Goal: Task Accomplishment & Management: Manage account settings

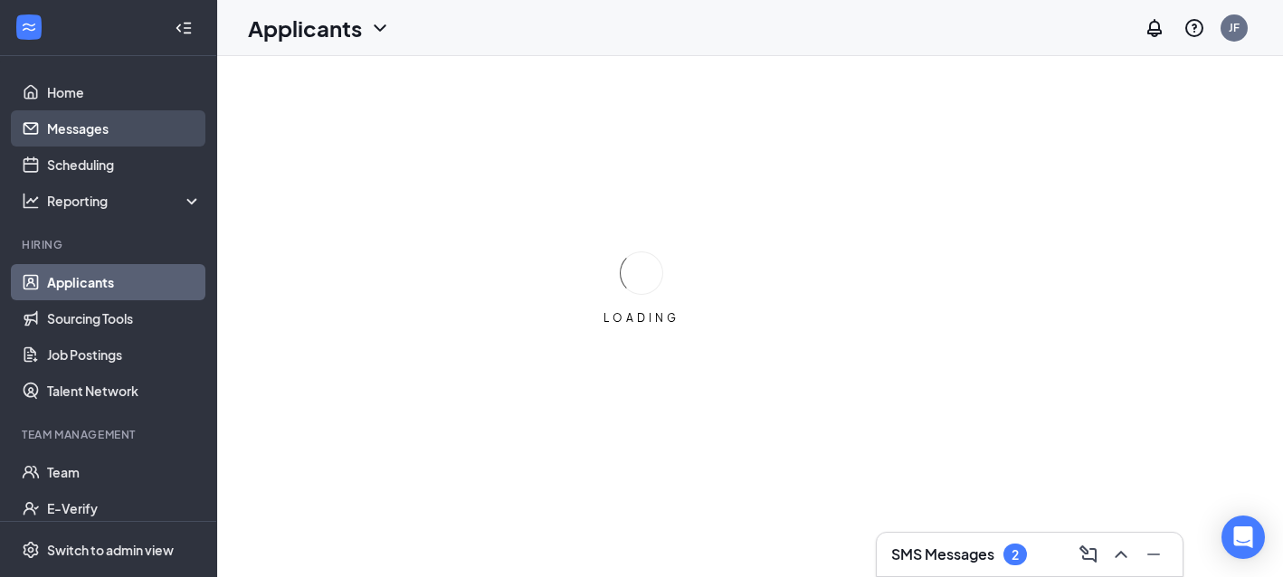
click at [138, 131] on link "Messages" at bounding box center [124, 128] width 155 height 36
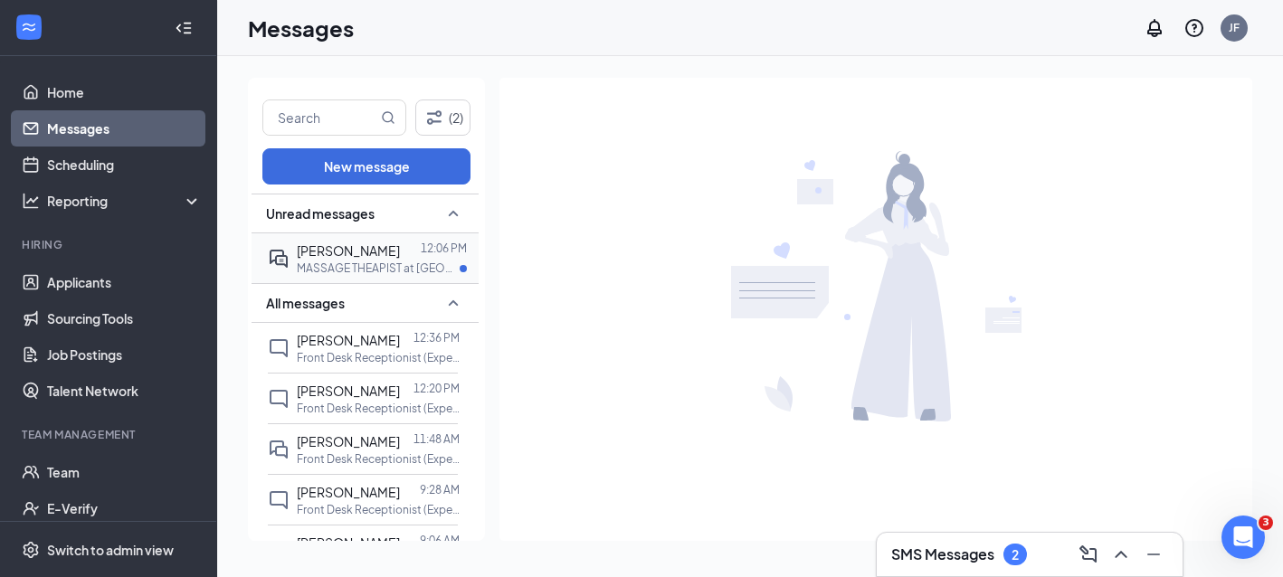
click at [352, 255] on span "[PERSON_NAME]" at bounding box center [348, 250] width 103 height 16
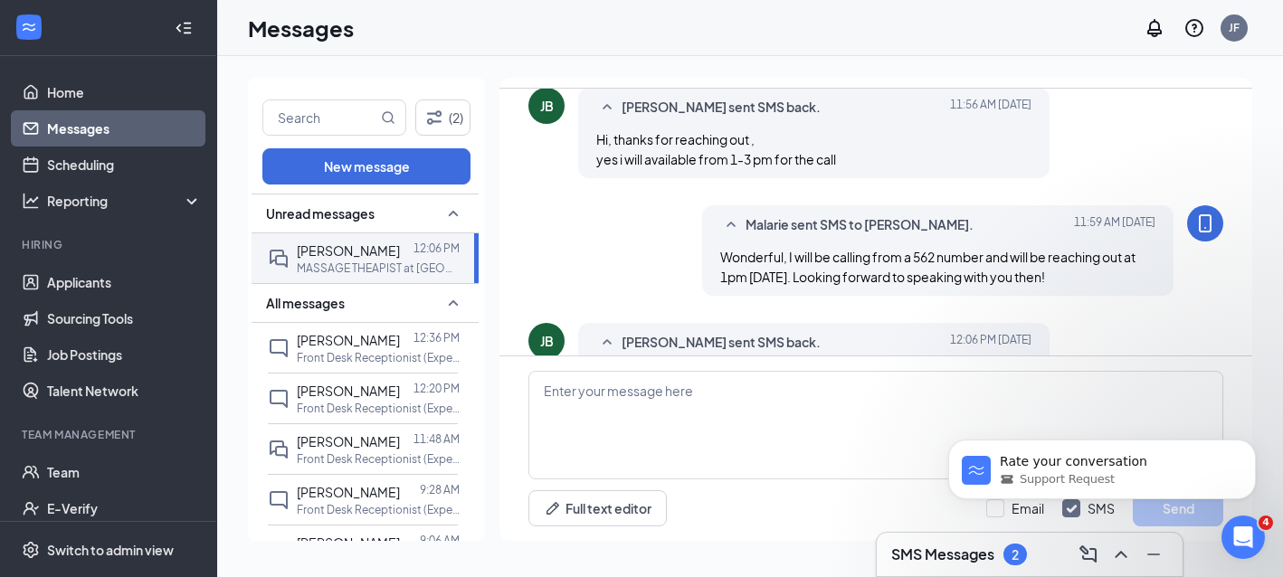
scroll to position [502, 0]
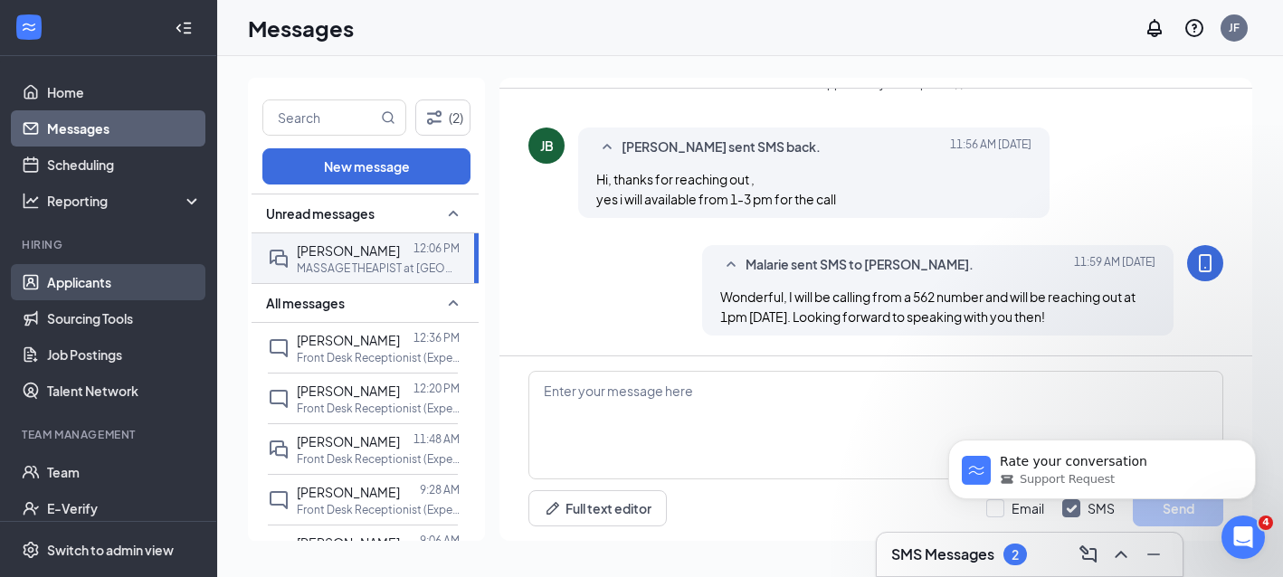
click at [102, 284] on link "Applicants" at bounding box center [124, 282] width 155 height 36
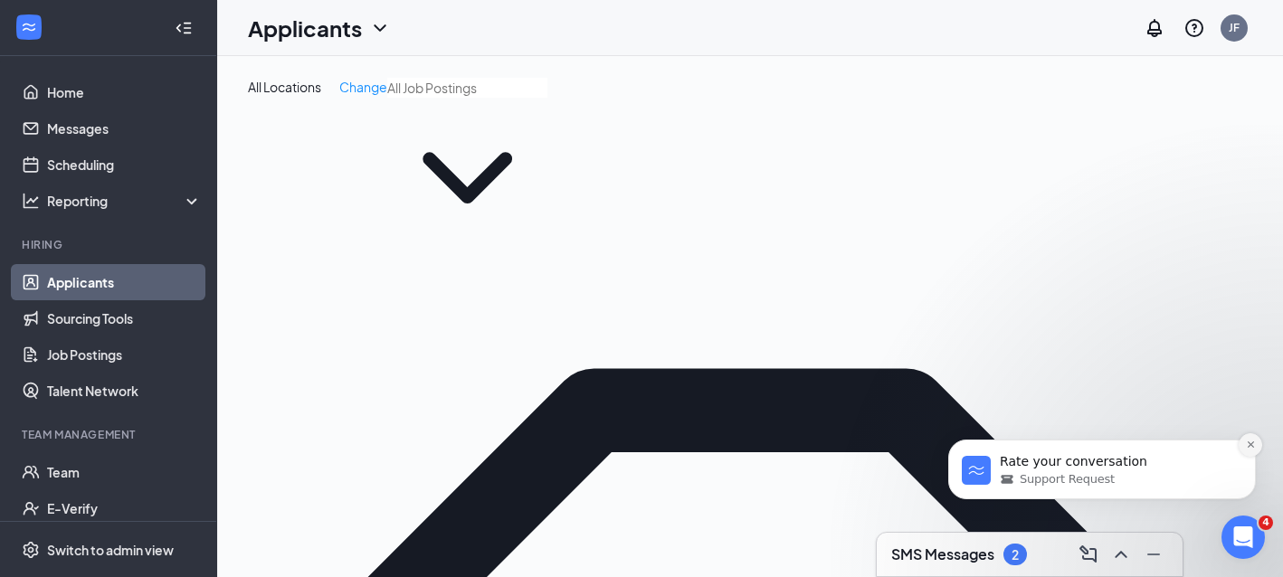
click at [1249, 444] on icon "Dismiss notification" at bounding box center [1250, 445] width 6 height 6
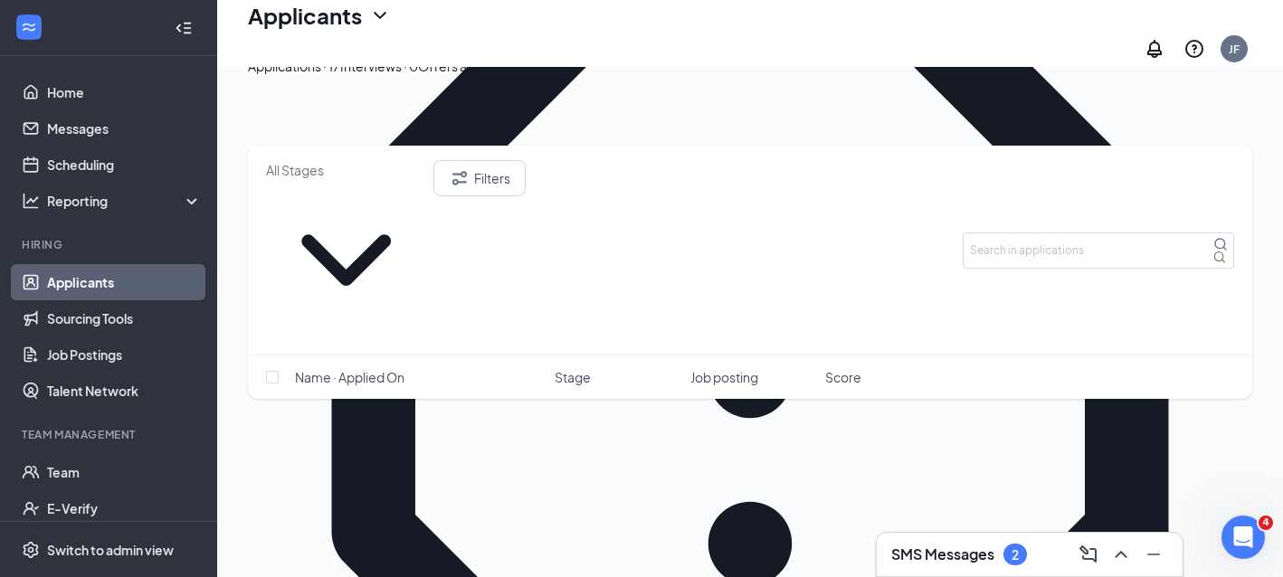
scroll to position [429, 0]
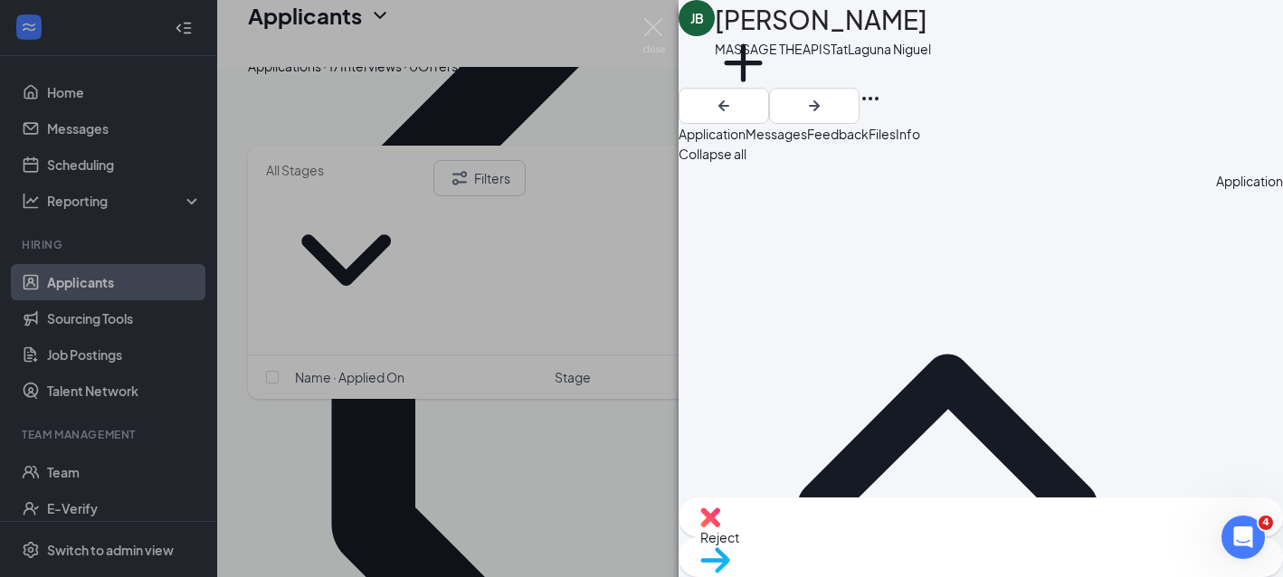
click at [869, 142] on span "Feedback" at bounding box center [838, 134] width 62 height 16
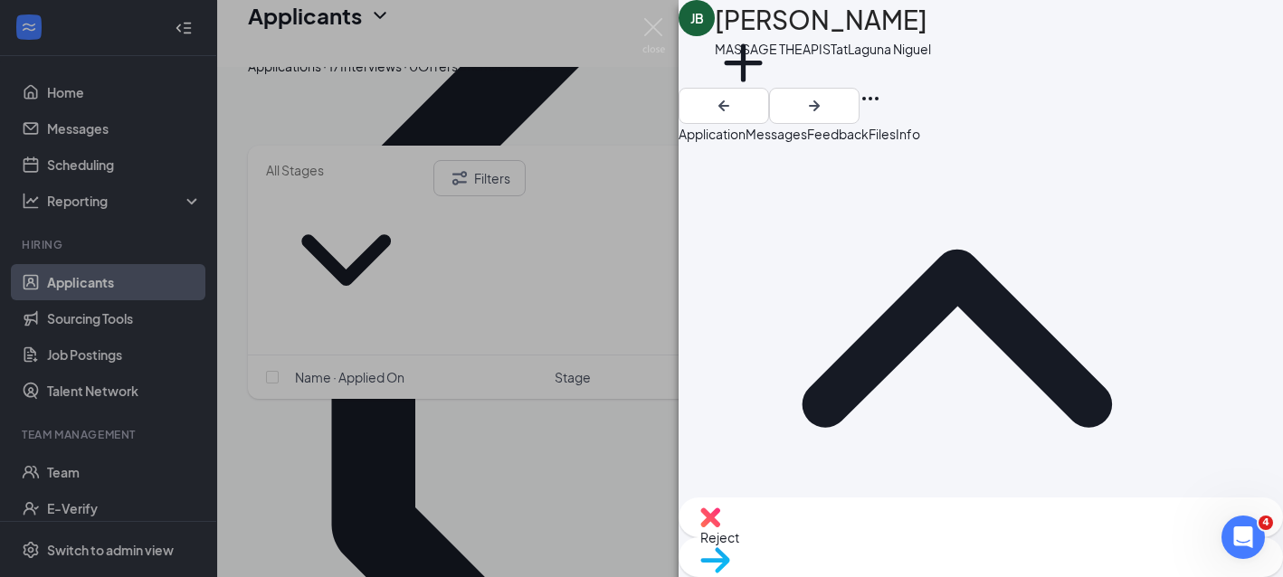
scroll to position [294, 0]
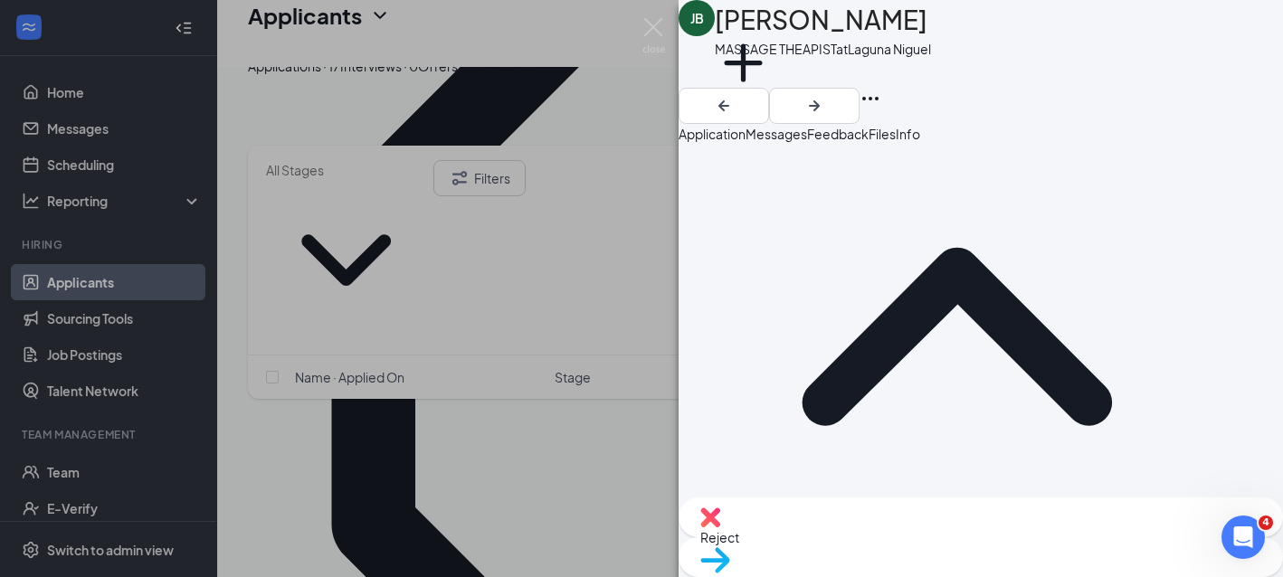
click at [807, 144] on button "Messages" at bounding box center [777, 134] width 62 height 20
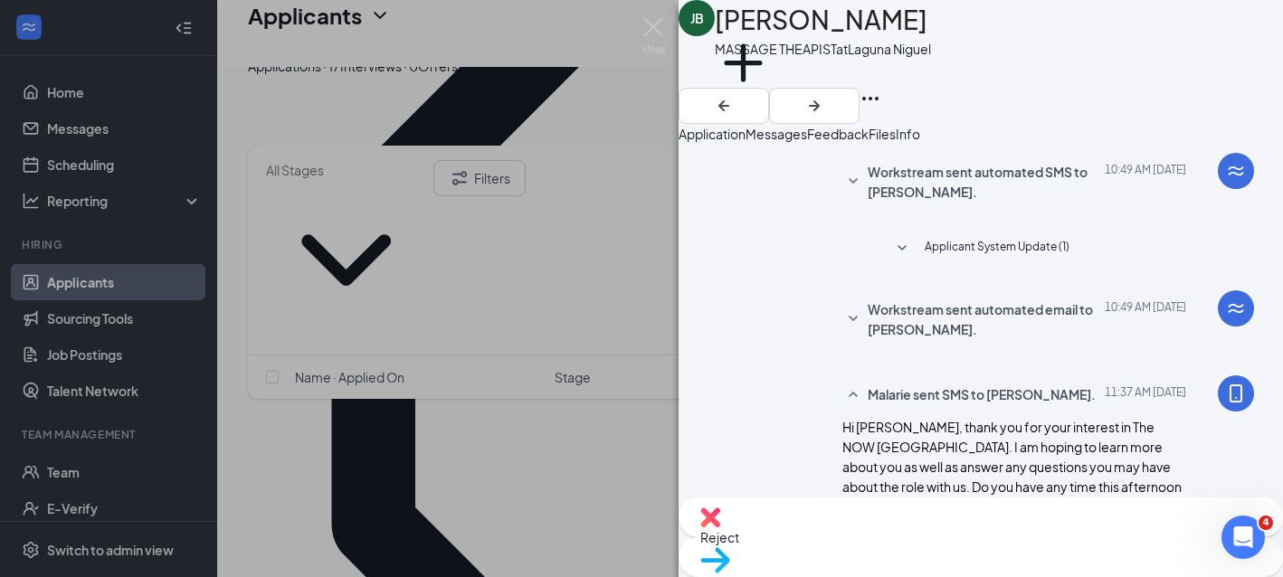
scroll to position [745, 0]
click at [746, 133] on button "Application" at bounding box center [712, 134] width 67 height 20
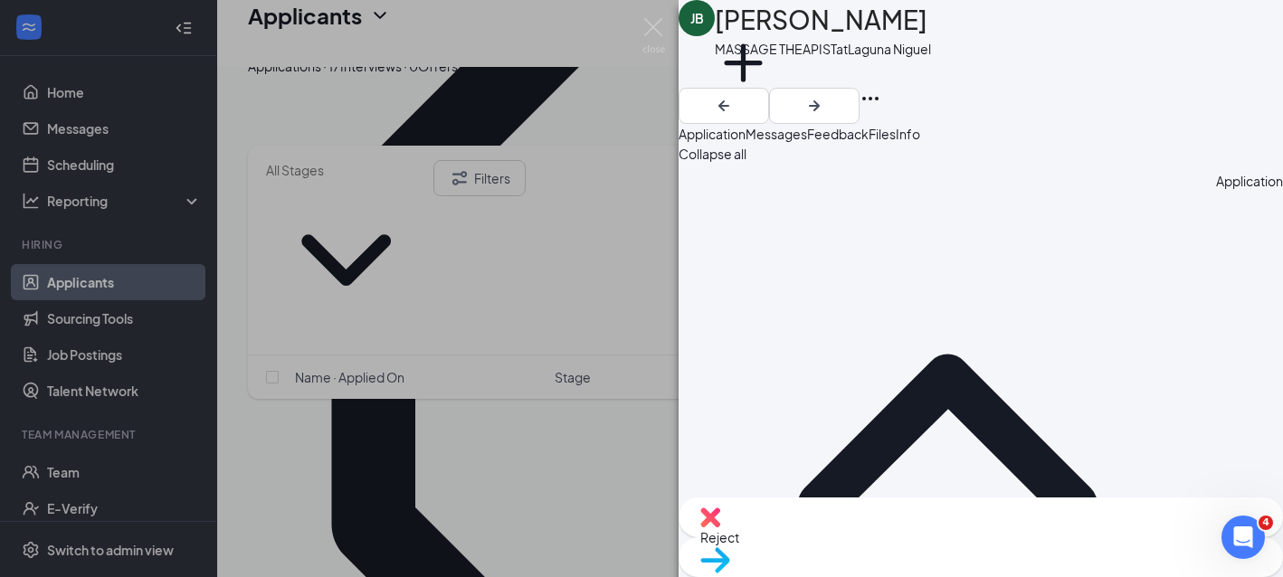
click at [550, 438] on div "[PERSON_NAME] THEAPIST at [GEOGRAPHIC_DATA] Add a tag Application Messages Feed…" at bounding box center [641, 288] width 1283 height 577
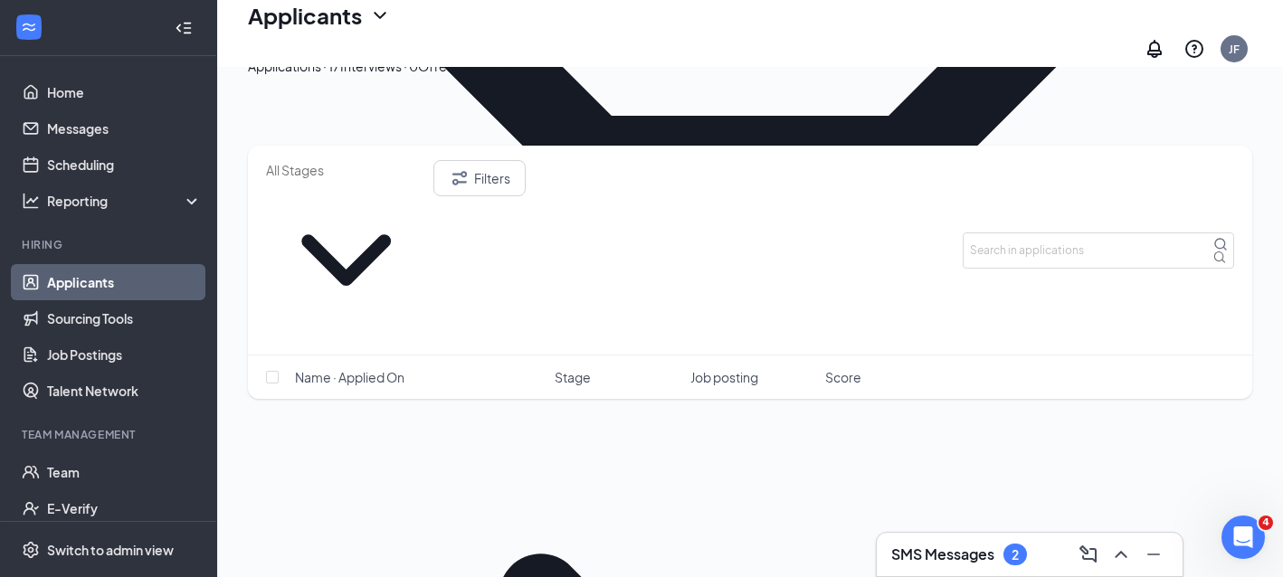
scroll to position [1015, 0]
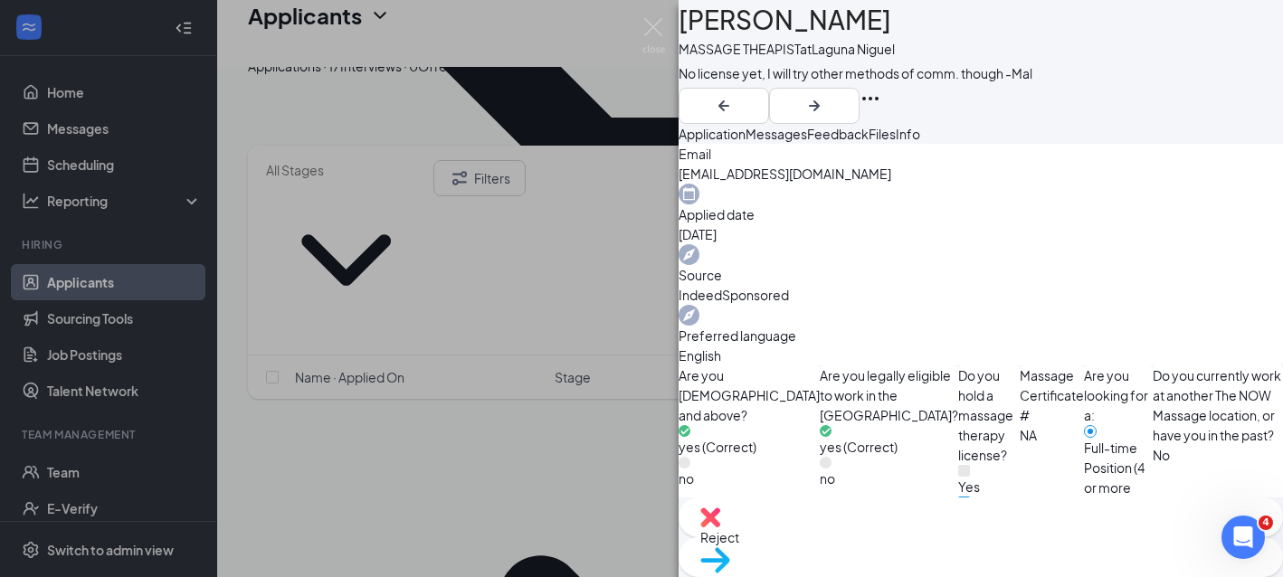
scroll to position [670, 0]
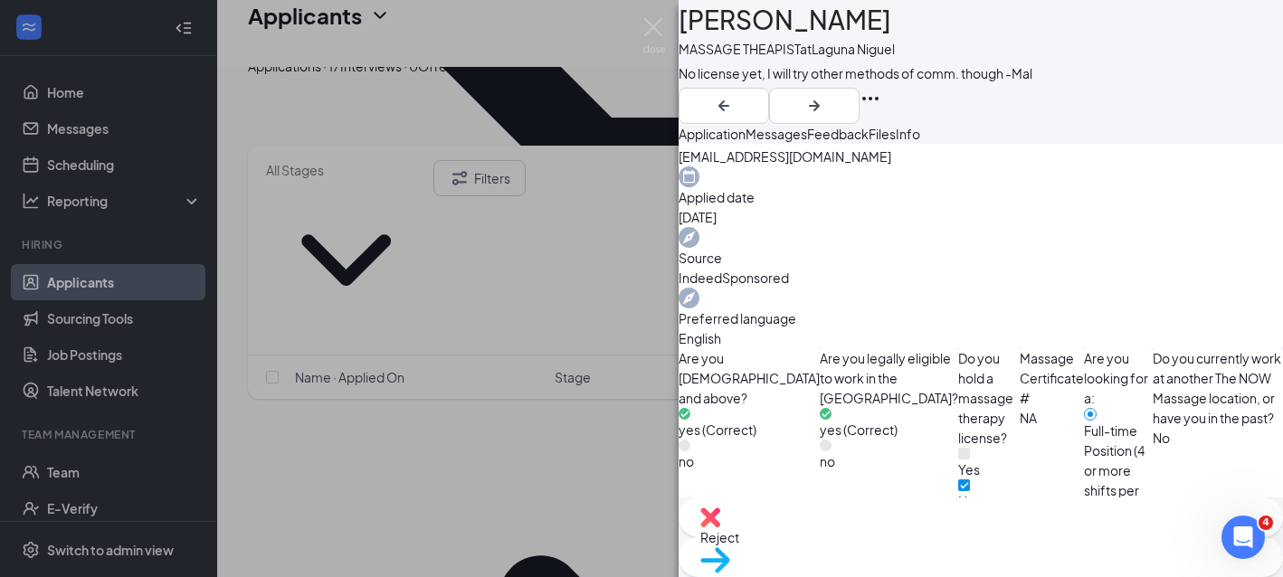
click at [807, 144] on div "Messages" at bounding box center [777, 134] width 62 height 20
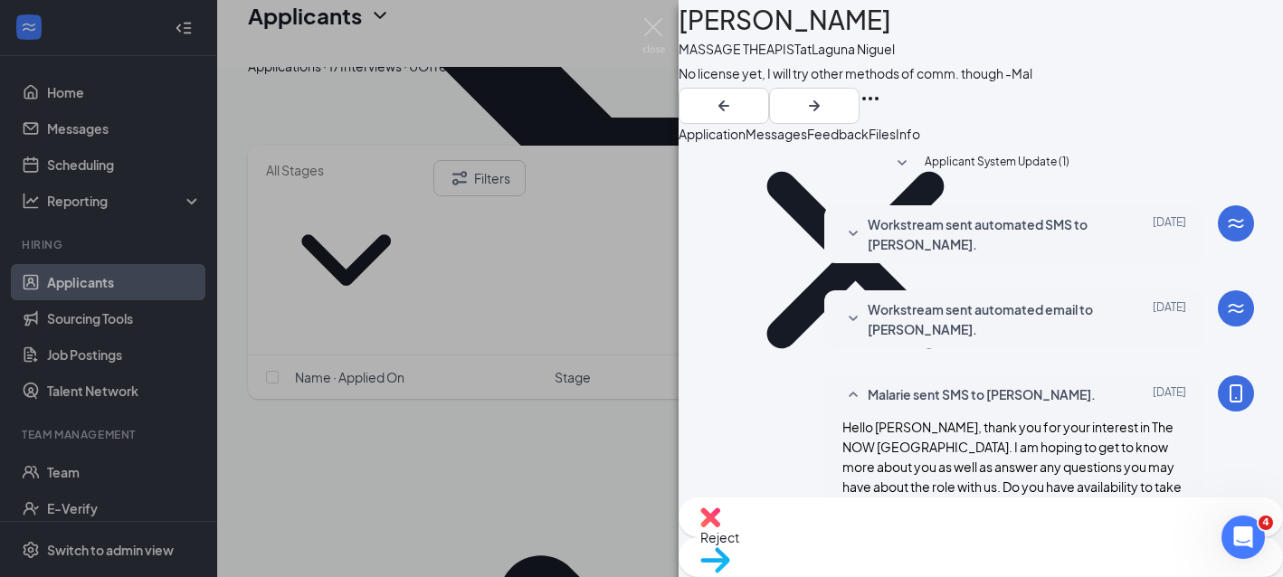
scroll to position [554, 0]
click at [746, 144] on button "Application" at bounding box center [712, 134] width 67 height 20
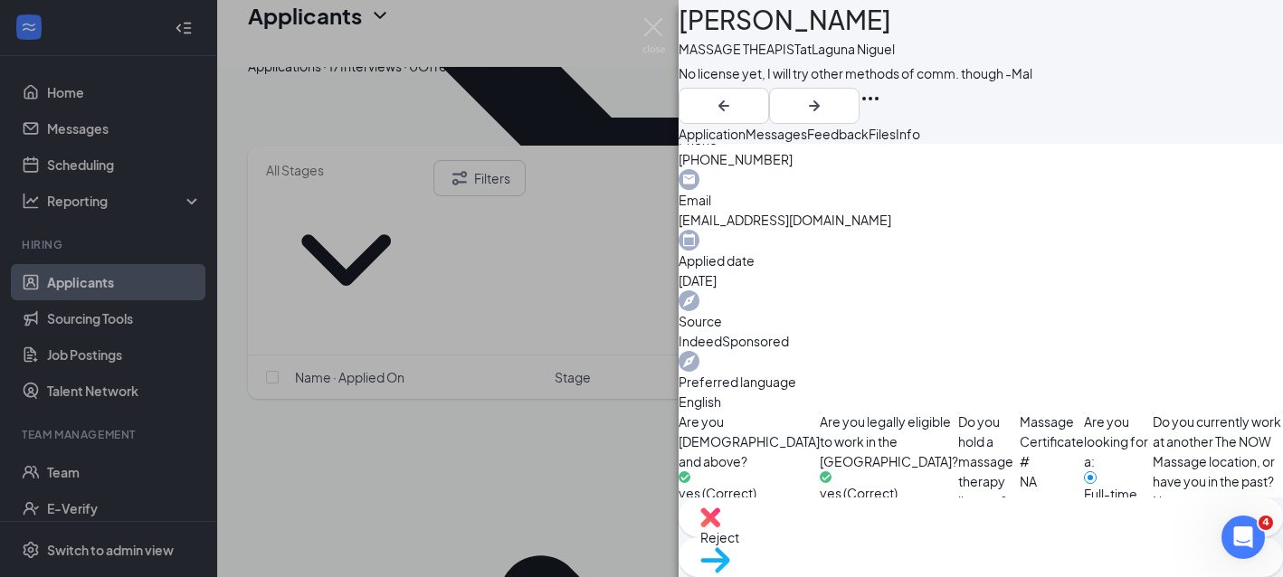
scroll to position [670, 0]
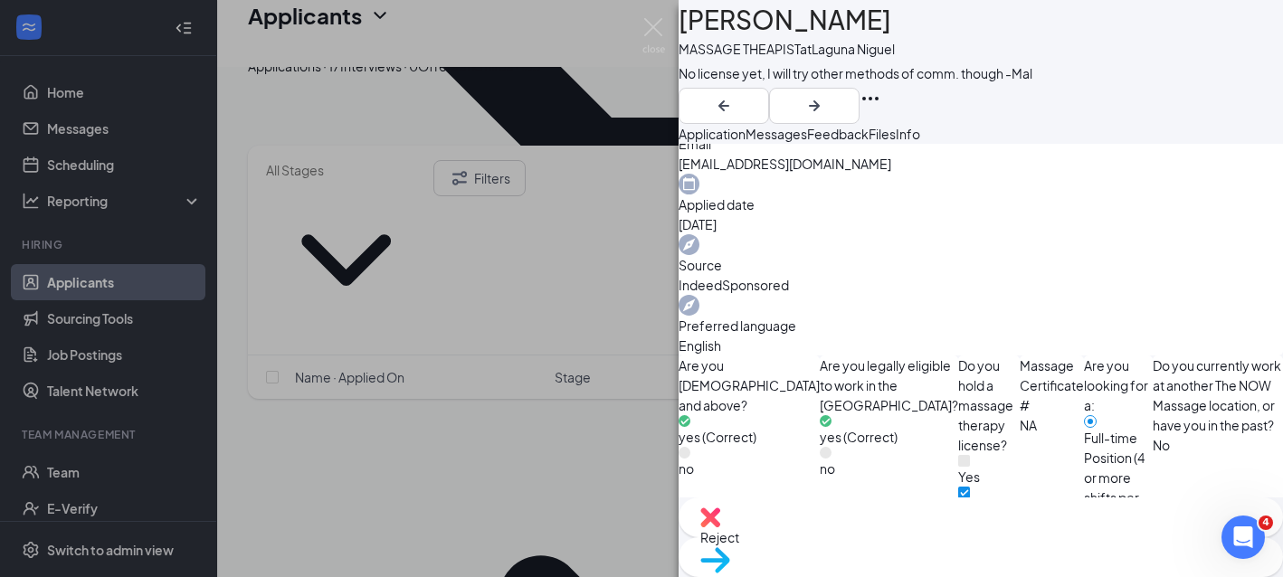
click at [456, 393] on div "HZ [PERSON_NAME] MASSAGE THEAPIST at [GEOGRAPHIC_DATA] Trying email too - JF No…" at bounding box center [641, 288] width 1283 height 577
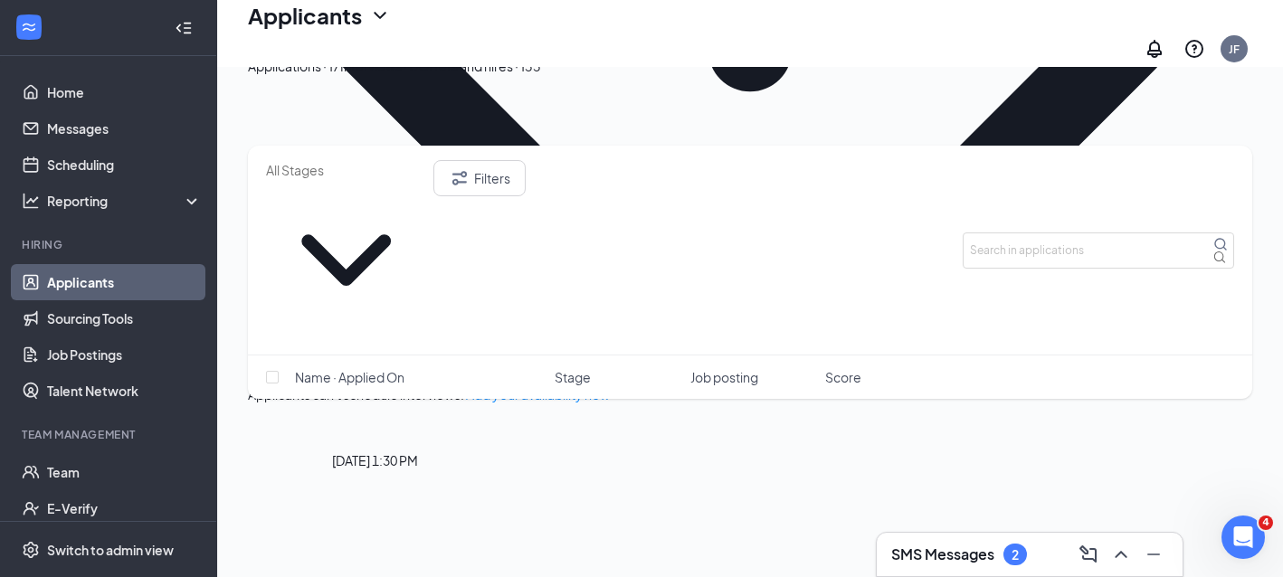
scroll to position [909, 0]
